Goal: Obtain resource: Obtain resource

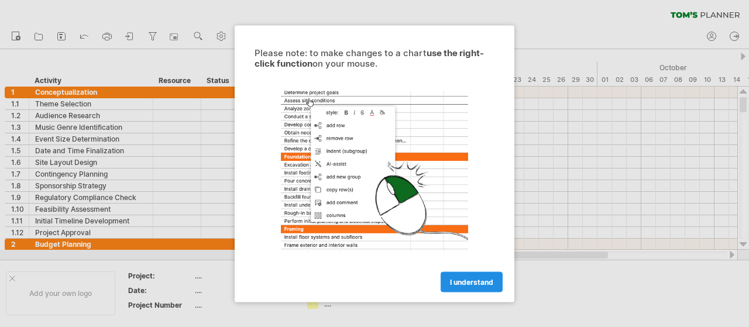
click at [492, 277] on span "I understand" at bounding box center [471, 281] width 43 height 9
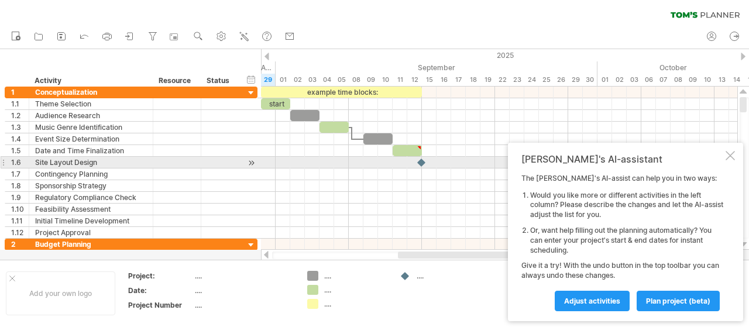
click at [731, 159] on div at bounding box center [730, 155] width 9 height 9
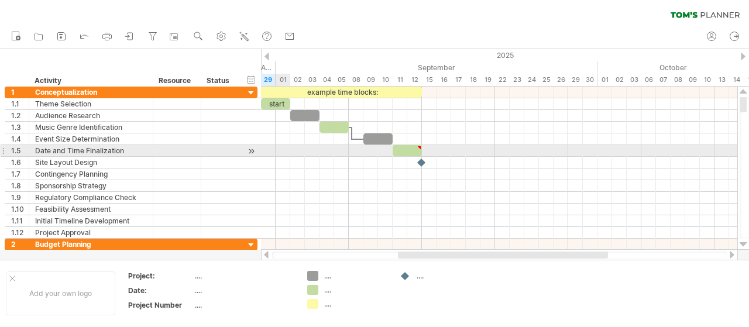
click at [281, 153] on div at bounding box center [499, 151] width 476 height 12
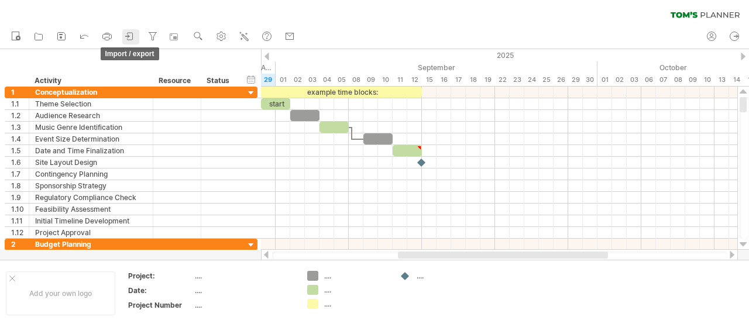
click at [131, 35] on icon at bounding box center [130, 36] width 12 height 12
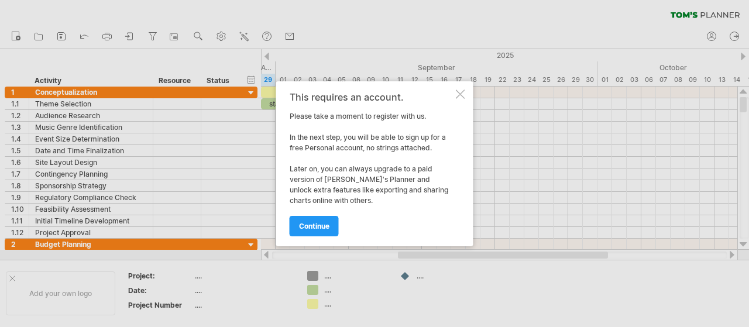
click at [473, 90] on div "Trying to reach [DOMAIN_NAME] Connected again... 0% clear filter new 1" at bounding box center [374, 163] width 749 height 327
click at [450, 93] on div "This requires an account." at bounding box center [372, 97] width 164 height 11
click at [459, 95] on div at bounding box center [460, 94] width 9 height 9
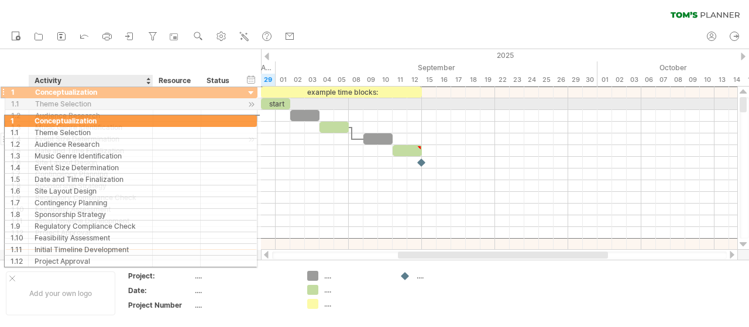
drag, startPoint x: 126, startPoint y: 92, endPoint x: 118, endPoint y: 133, distance: 41.7
click at [118, 133] on div "**********" at bounding box center [131, 162] width 253 height 153
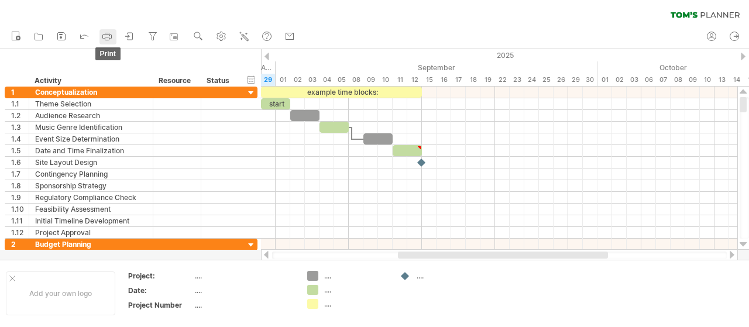
click at [114, 36] on link "print" at bounding box center [107, 36] width 17 height 15
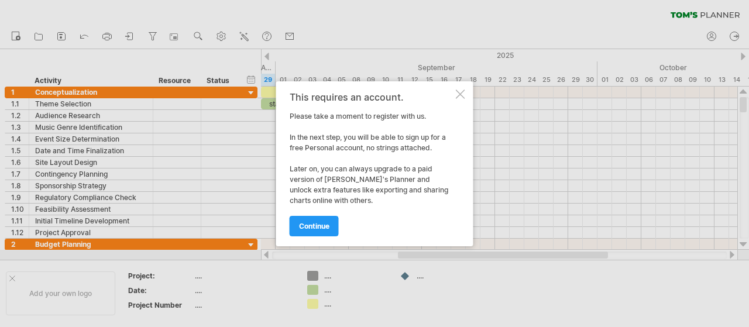
click at [463, 88] on div "This requires an account. Please take a moment to register with us. In the next…" at bounding box center [374, 163] width 197 height 165
